Goal: Transaction & Acquisition: Obtain resource

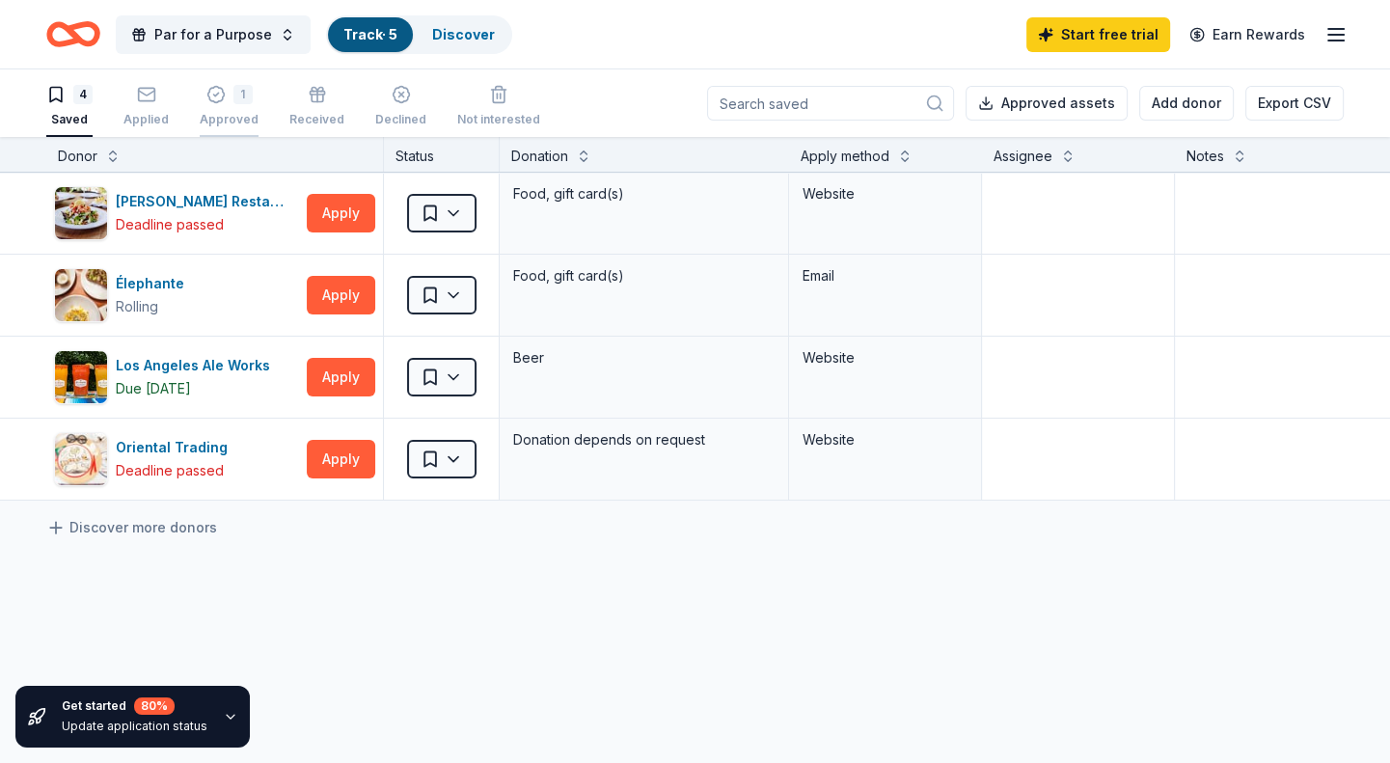
click at [220, 90] on icon "button" at bounding box center [215, 94] width 19 height 19
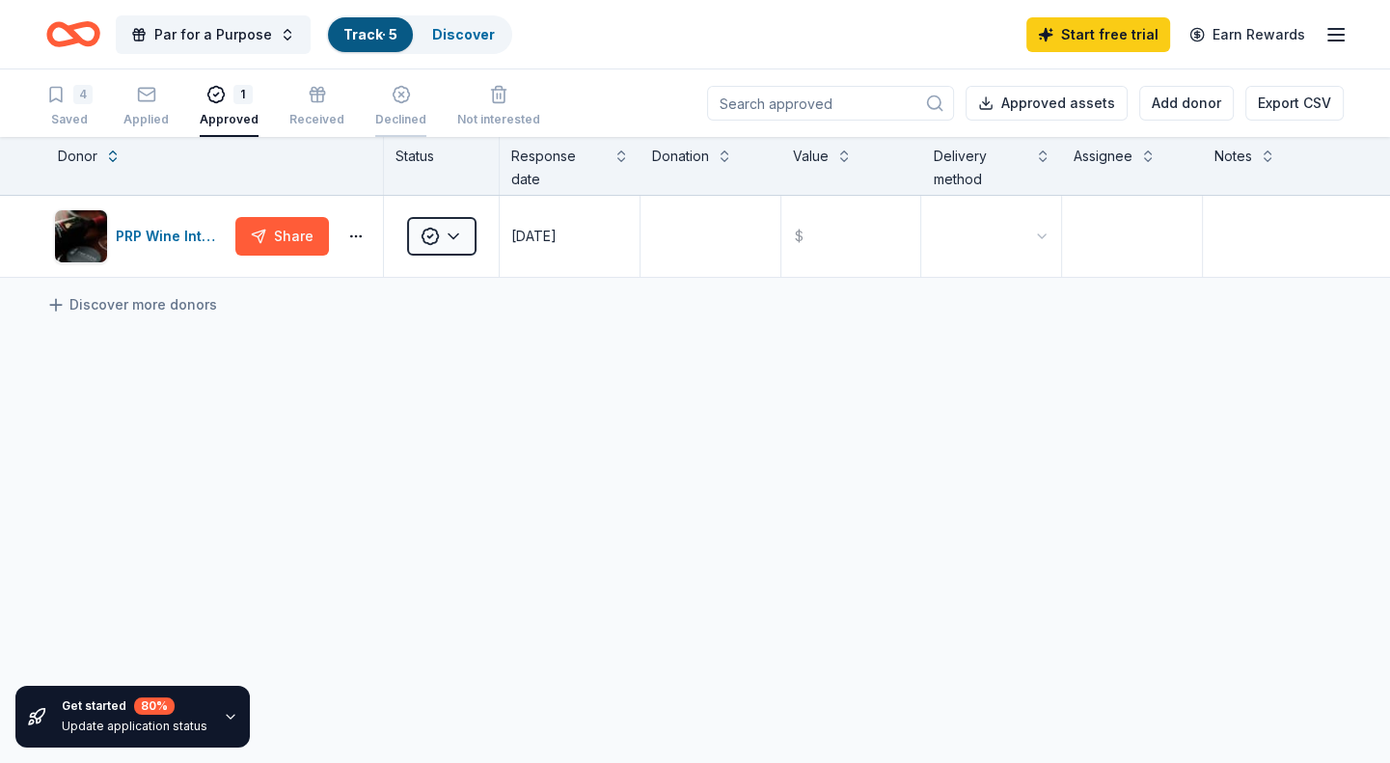
click at [391, 107] on div "Declined" at bounding box center [400, 106] width 51 height 42
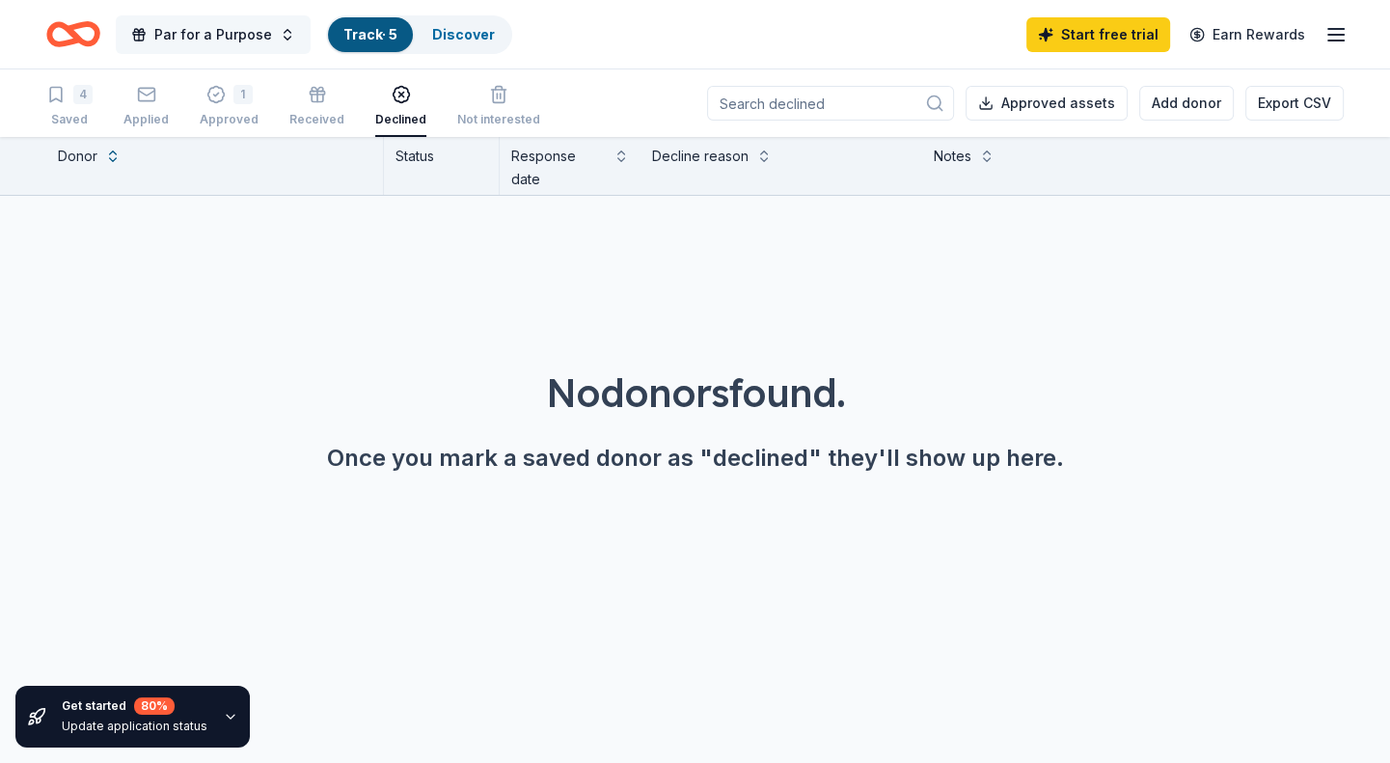
click at [206, 23] on span "Par for a Purpose" at bounding box center [213, 34] width 118 height 23
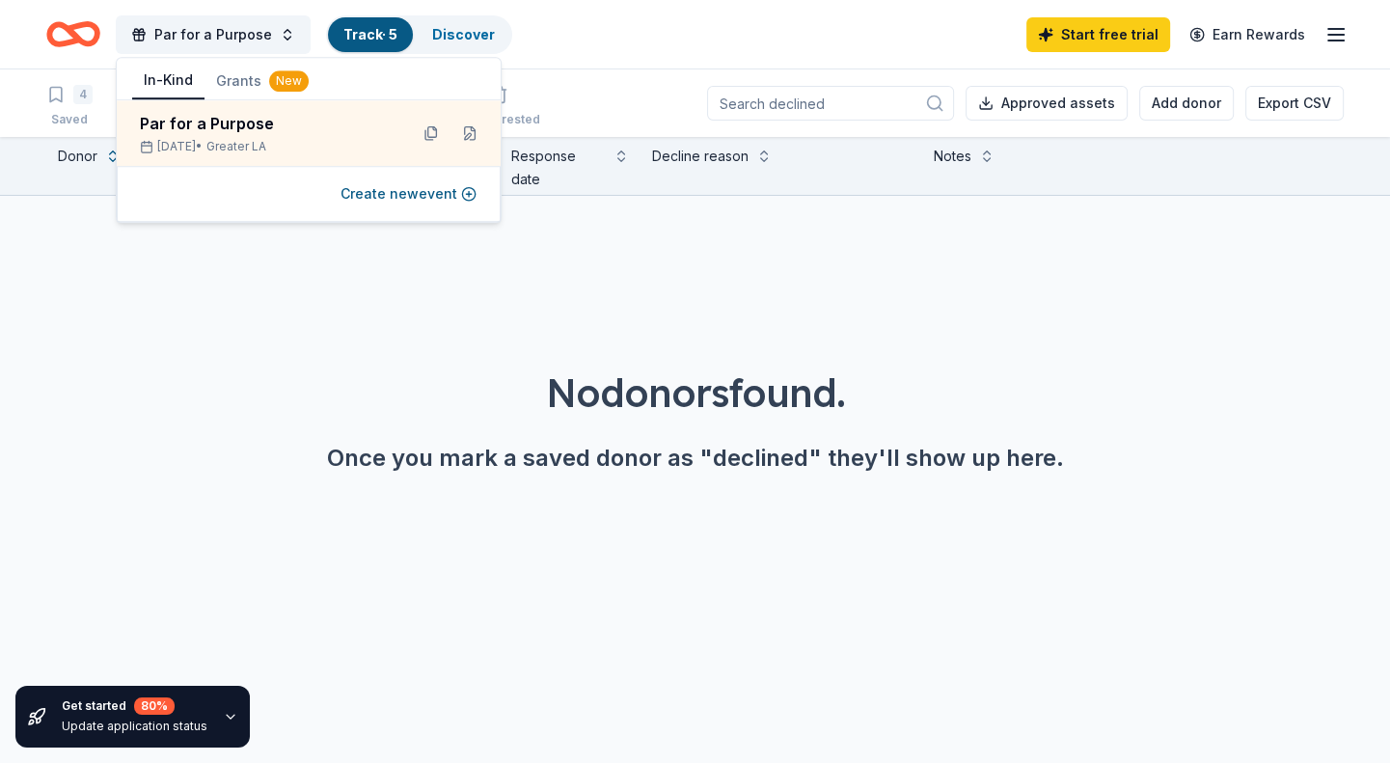
click at [155, 314] on div "No donors found. Once you mark a saved donor as "declined" they'll show up here." at bounding box center [695, 366] width 1390 height 340
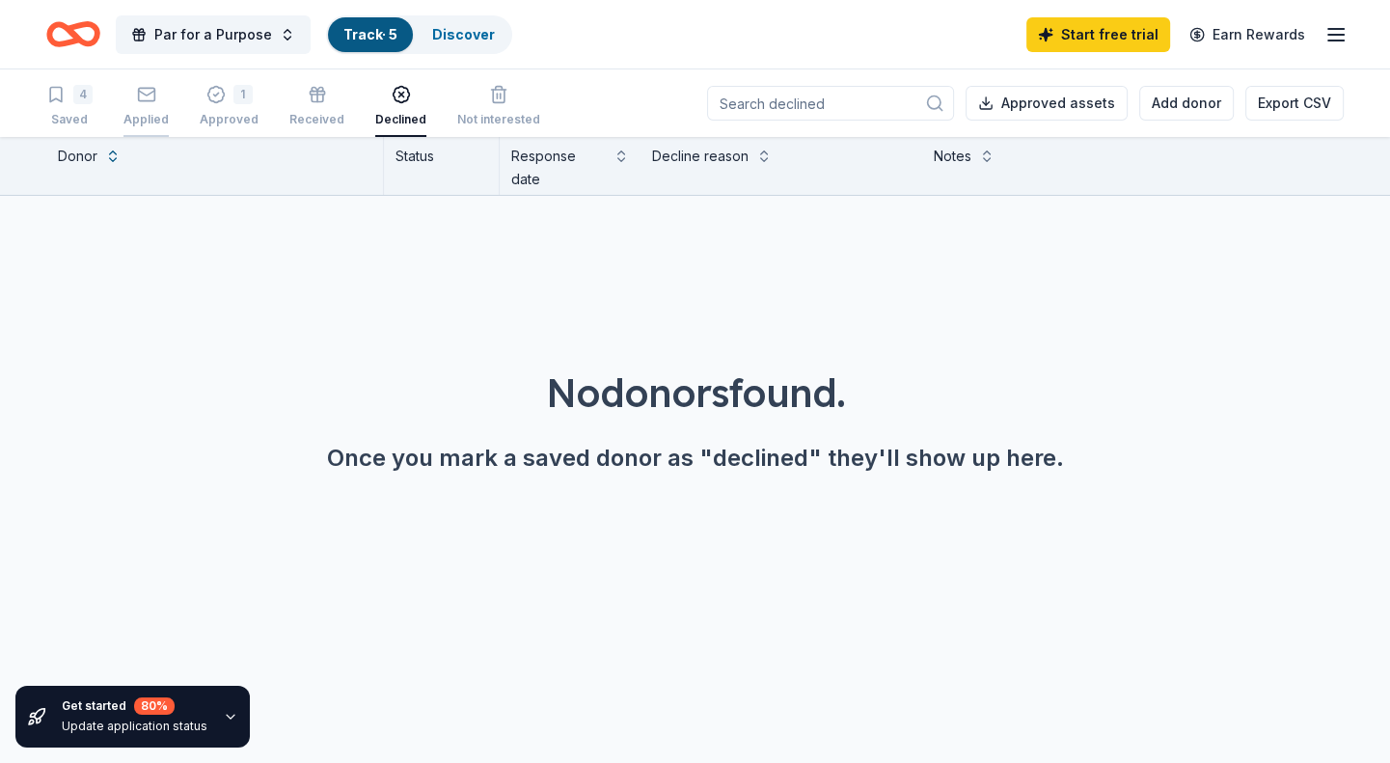
click at [150, 95] on icon "button" at bounding box center [146, 94] width 19 height 19
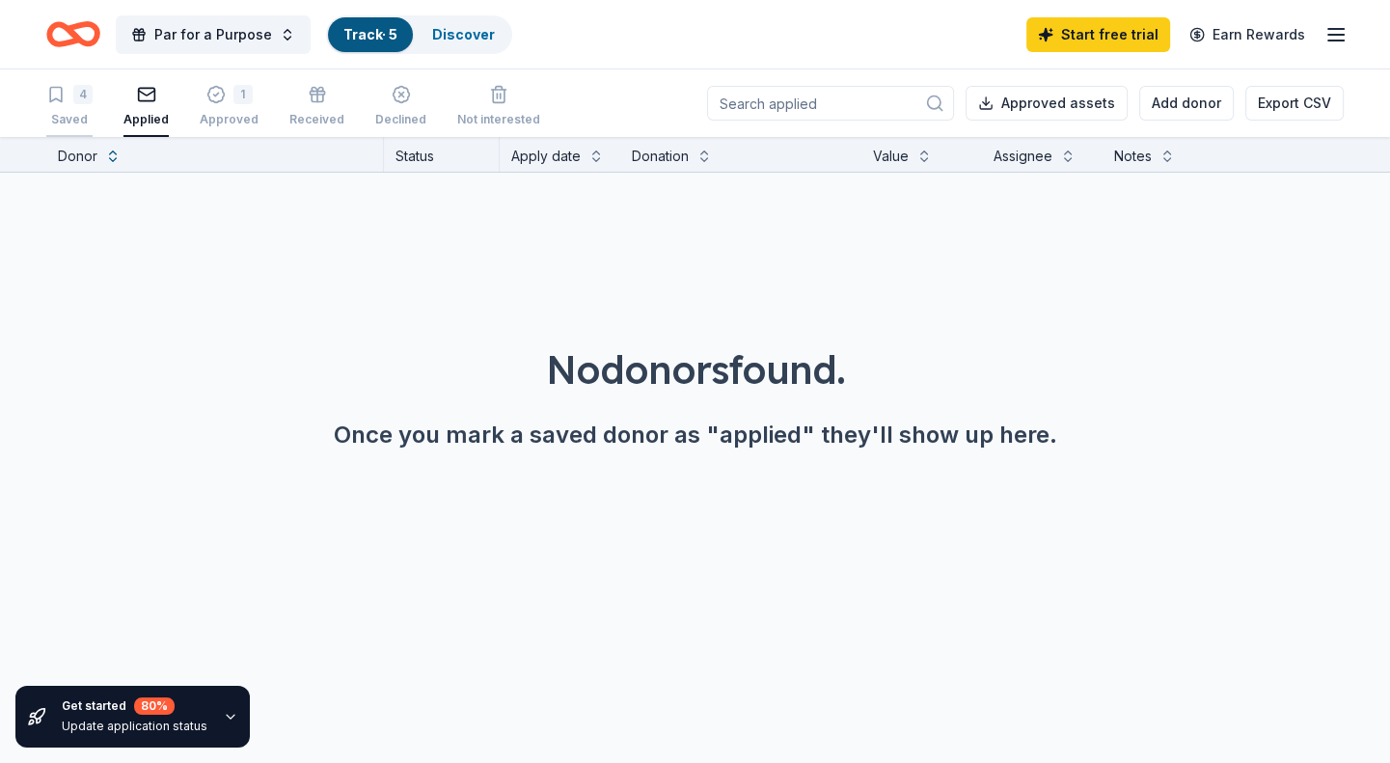
click at [66, 107] on div "4 Saved" at bounding box center [69, 106] width 46 height 42
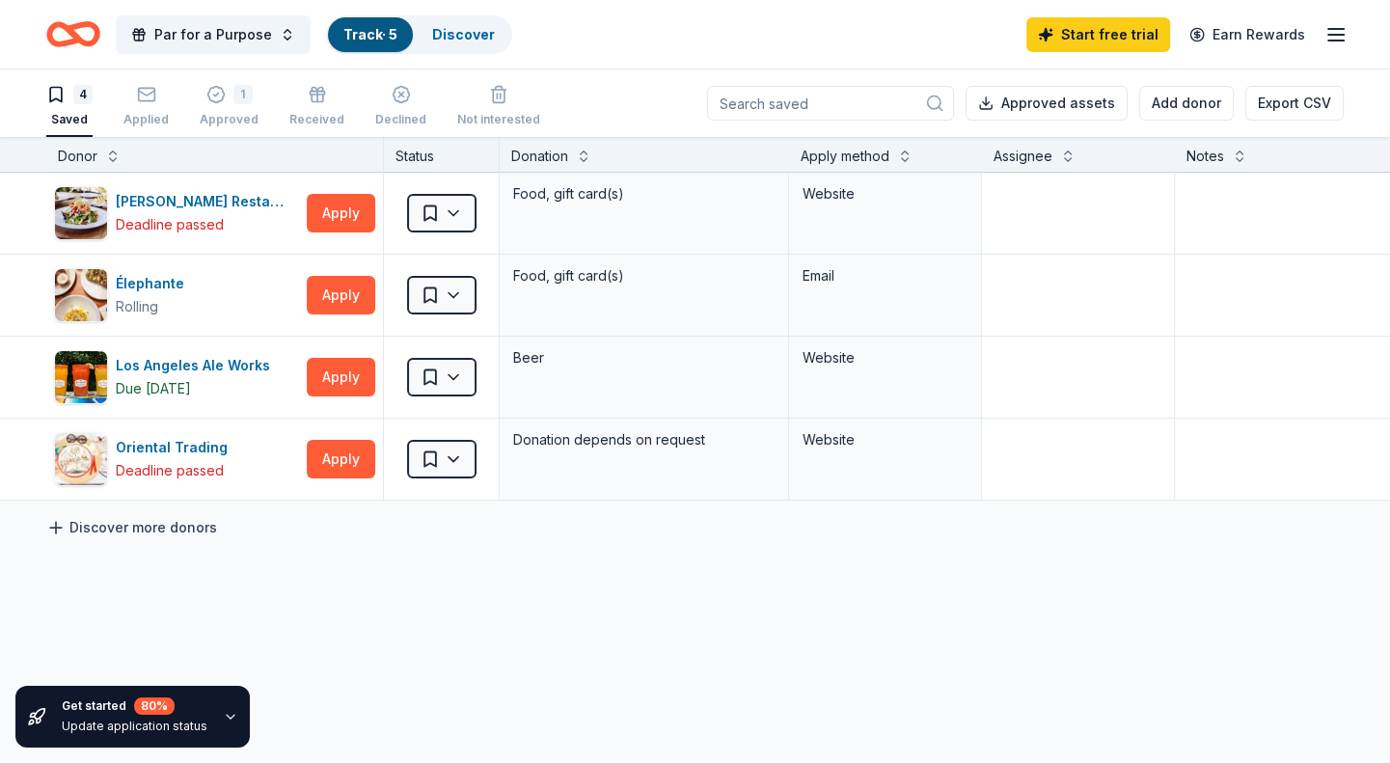
click at [100, 528] on link "Discover more donors" at bounding box center [131, 527] width 171 height 23
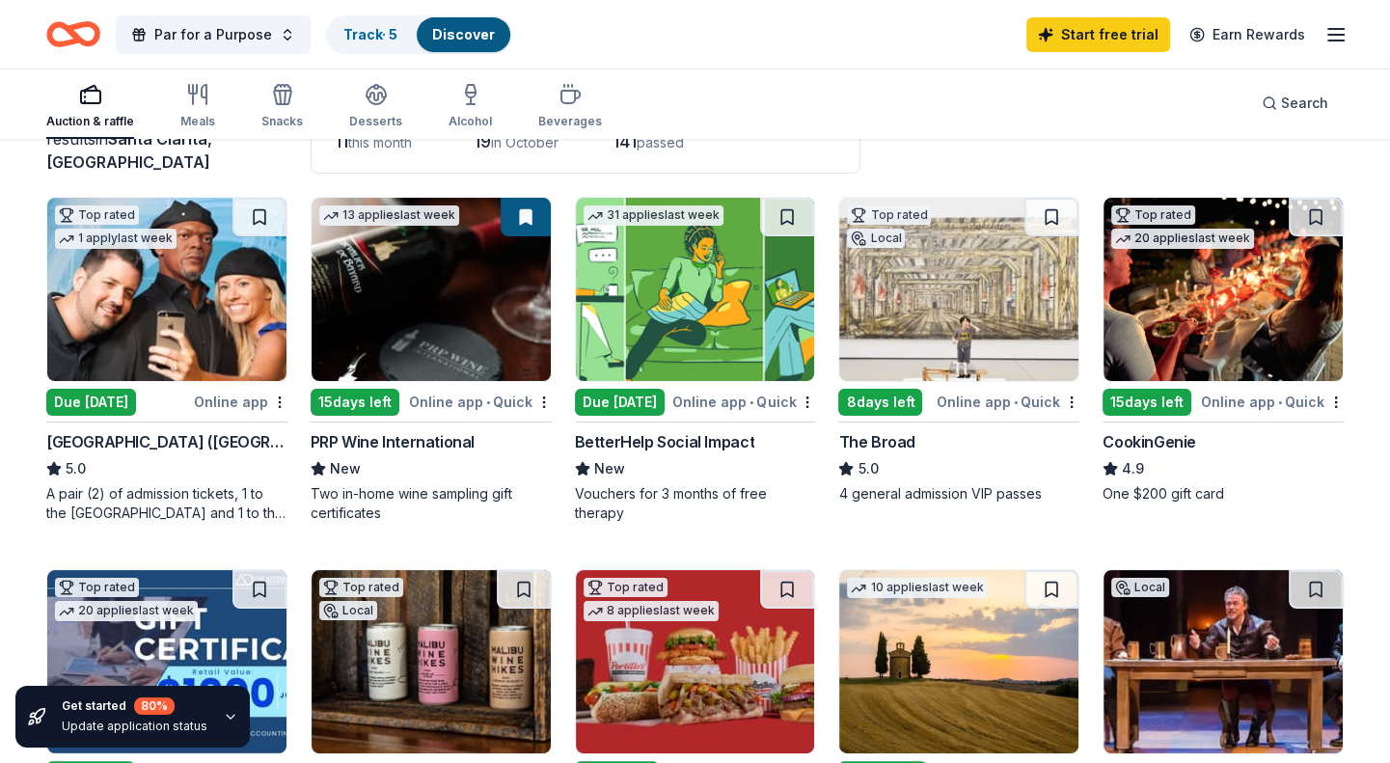
scroll to position [151, 0]
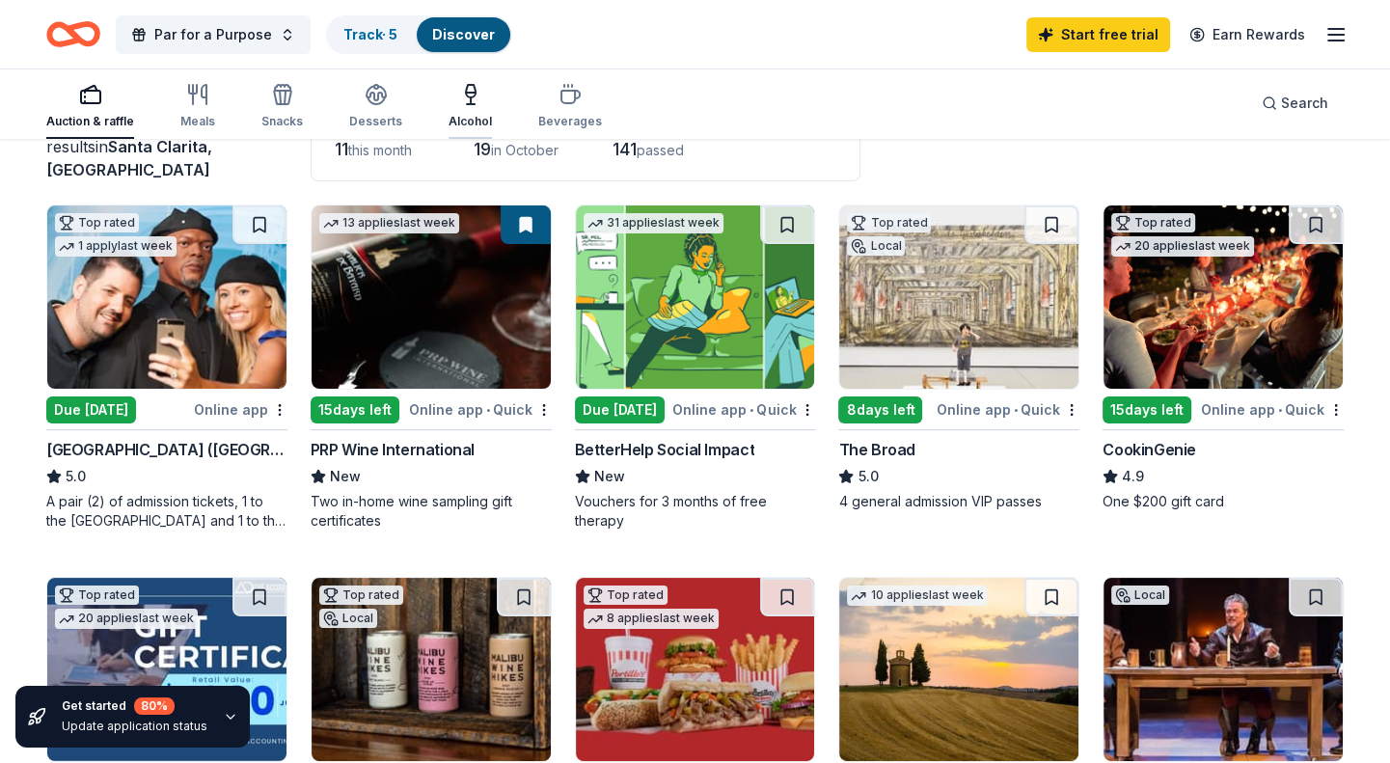
click at [467, 111] on div "Alcohol" at bounding box center [470, 106] width 43 height 46
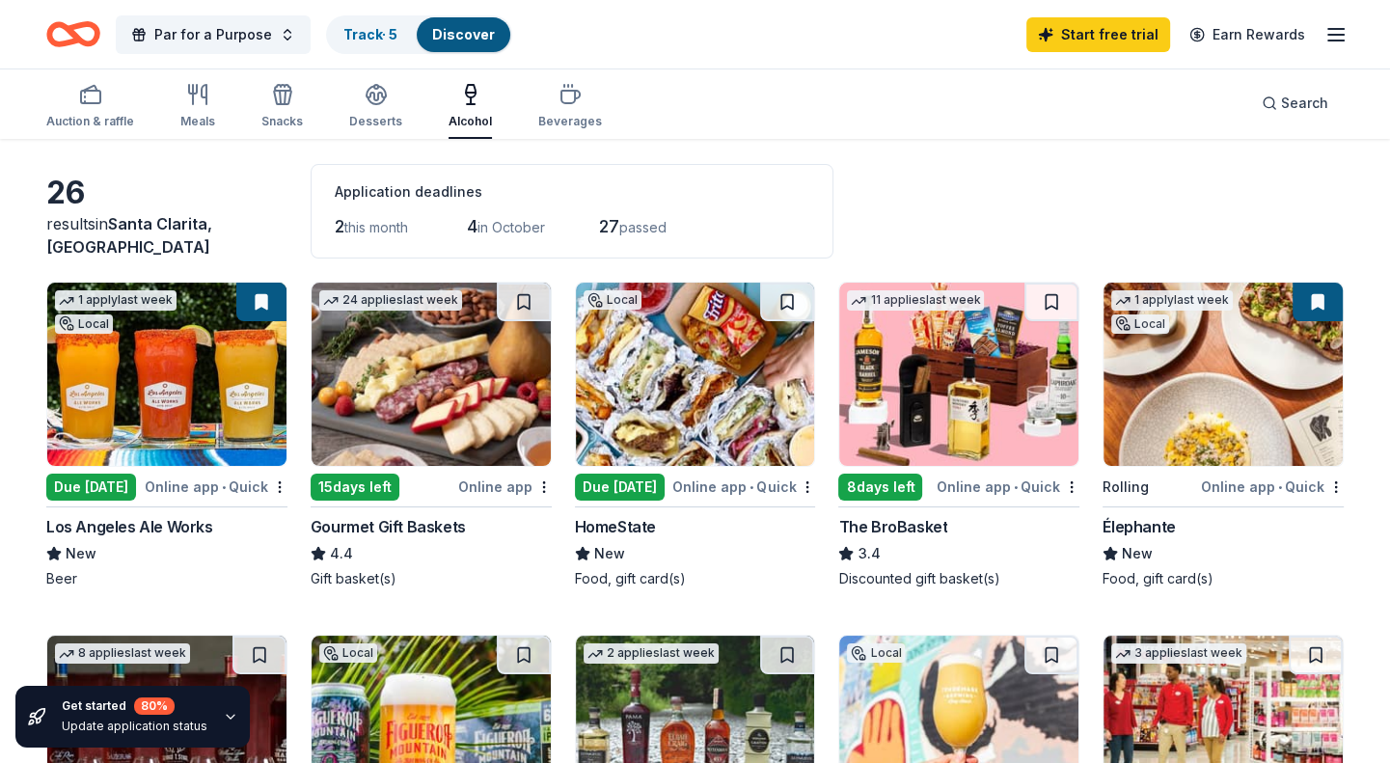
scroll to position [73, 0]
click at [919, 420] on img at bounding box center [958, 374] width 239 height 183
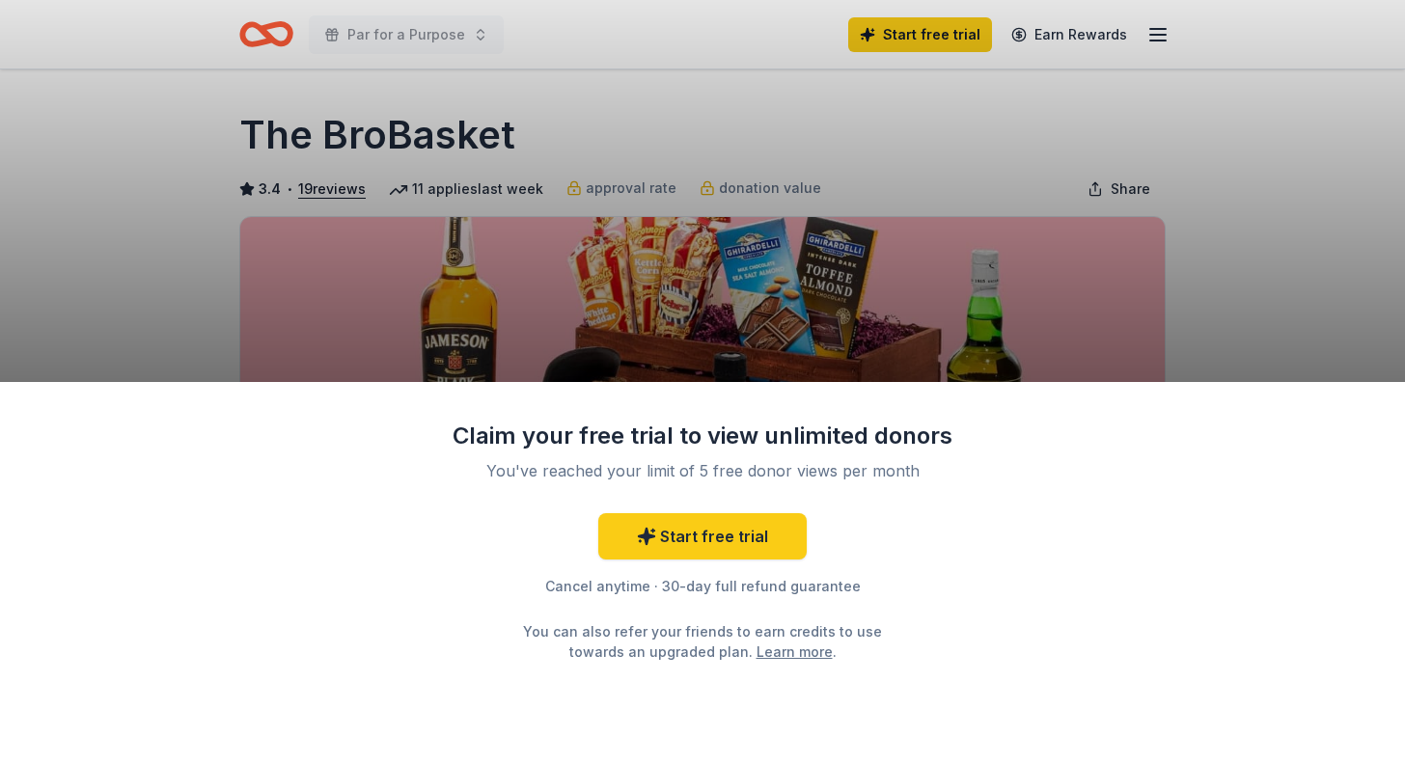
click at [1289, 251] on div "Claim your free trial to view unlimited donors You've reached your limit of 5 f…" at bounding box center [702, 381] width 1405 height 763
click at [107, 96] on div "Claim your free trial to view unlimited donors You've reached your limit of 5 f…" at bounding box center [702, 381] width 1405 height 763
